Goal: Obtain resource: Obtain resource

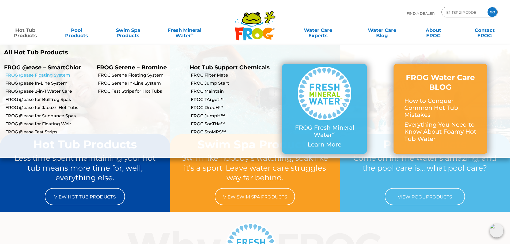
click at [52, 74] on link "FROG @ease Floating System" at bounding box center [48, 75] width 87 height 6
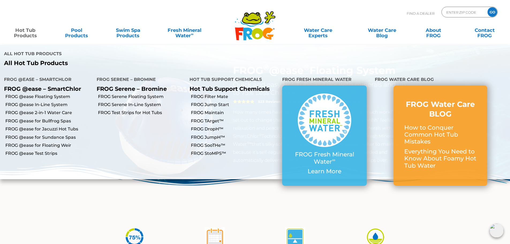
drag, startPoint x: 131, startPoint y: 76, endPoint x: 133, endPoint y: 79, distance: 3.9
click at [131, 94] on link "FROG Serene Floating System" at bounding box center [141, 97] width 87 height 6
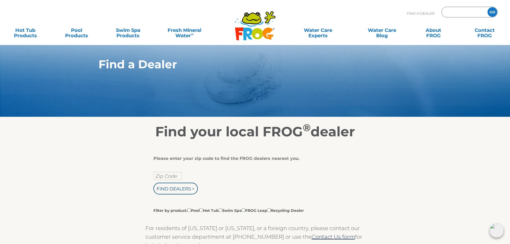
click at [451, 10] on input "Zip Code Form" at bounding box center [464, 12] width 36 height 8
type input "22309"
click at [488, 7] on input "GO" at bounding box center [493, 12] width 10 height 10
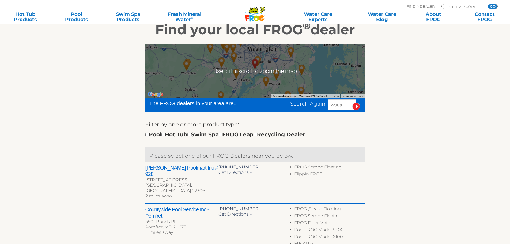
scroll to position [107, 0]
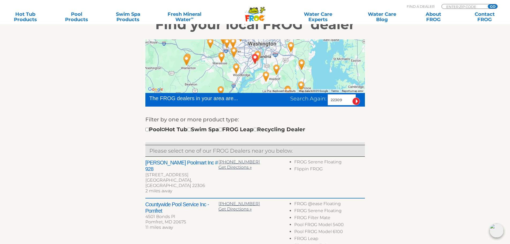
click at [165, 130] on input "checkbox" at bounding box center [162, 129] width 3 height 3
checkbox input "true"
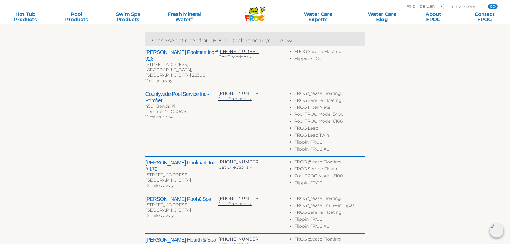
scroll to position [227, 0]
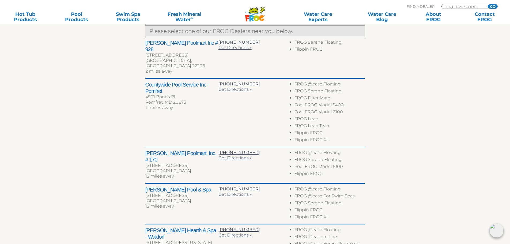
click at [206, 58] on div "[GEOGRAPHIC_DATA], [GEOGRAPHIC_DATA] 22306" at bounding box center [181, 63] width 73 height 11
click at [253, 13] on icon at bounding box center [253, 10] width 9 height 5
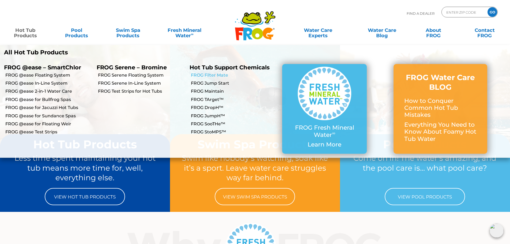
click at [222, 74] on link "FROG Filter Mate" at bounding box center [234, 75] width 87 height 6
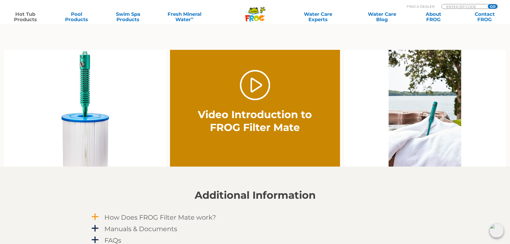
scroll to position [402, 0]
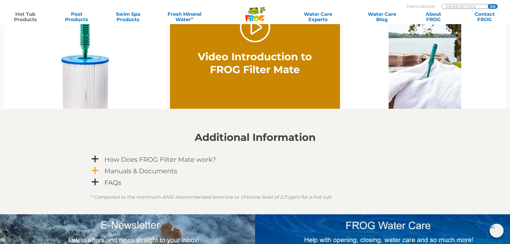
click at [166, 169] on h4 "Manuals & Documents" at bounding box center [140, 170] width 73 height 7
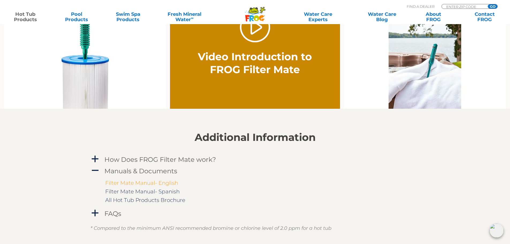
click at [157, 185] on link "Filter Mate Manual- English" at bounding box center [141, 183] width 73 height 6
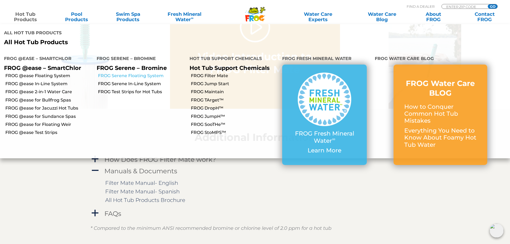
click at [132, 73] on link "FROG Serene Floating System" at bounding box center [141, 76] width 87 height 6
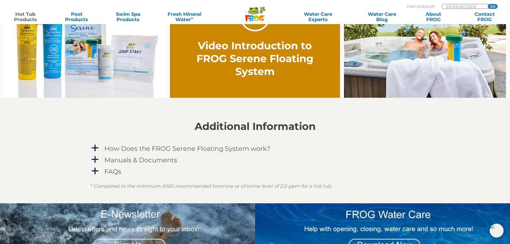
scroll to position [428, 0]
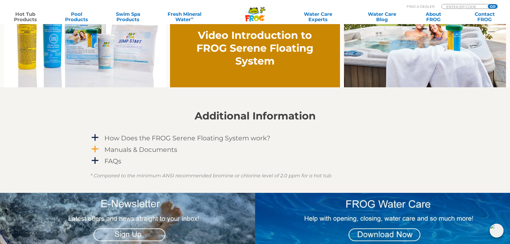
click at [154, 145] on div "Manuals & Documents" at bounding box center [243, 150] width 280 height 10
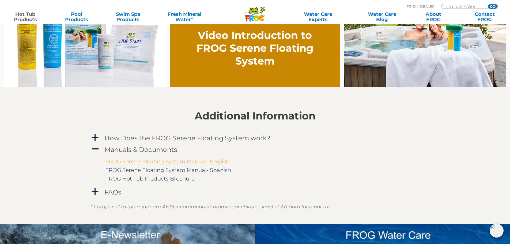
click at [168, 163] on link "FROG Serene Floating System Manual- English" at bounding box center [167, 161] width 124 height 6
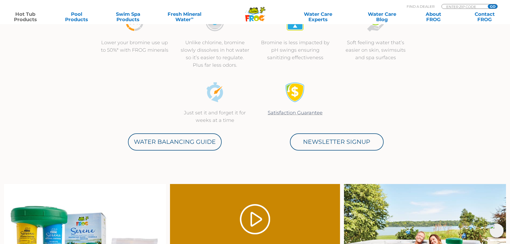
scroll to position [214, 0]
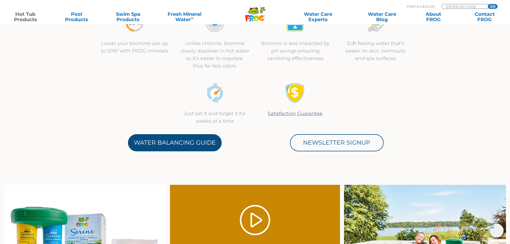
click at [176, 147] on link "Water Balancing Guide" at bounding box center [175, 142] width 94 height 17
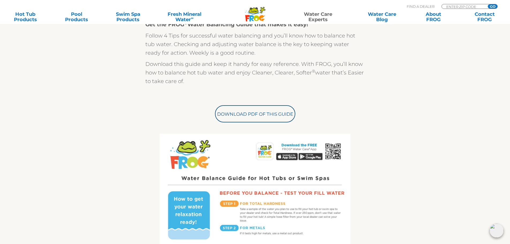
scroll to position [54, 0]
